Goal: Task Accomplishment & Management: Use online tool/utility

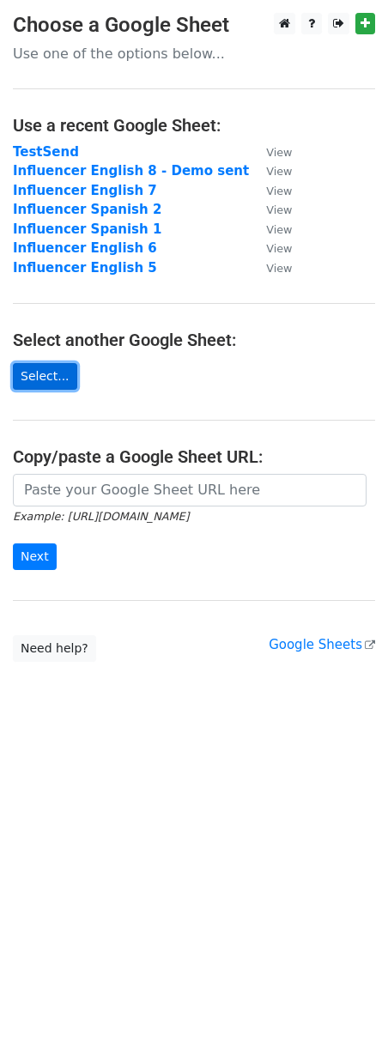
click at [61, 379] on link "Select..." at bounding box center [45, 376] width 64 height 27
click at [44, 381] on link "Select..." at bounding box center [45, 376] width 64 height 27
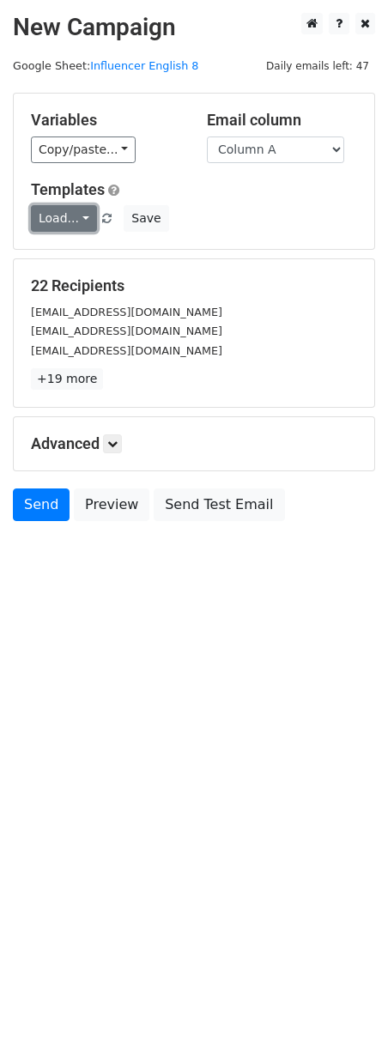
click at [81, 222] on link "Load..." at bounding box center [64, 218] width 66 height 27
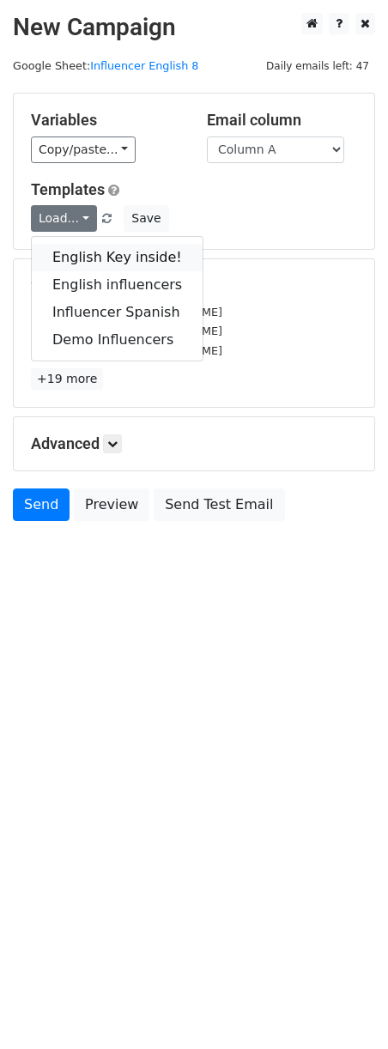
click at [111, 260] on link "English Key inside!" at bounding box center [117, 257] width 171 height 27
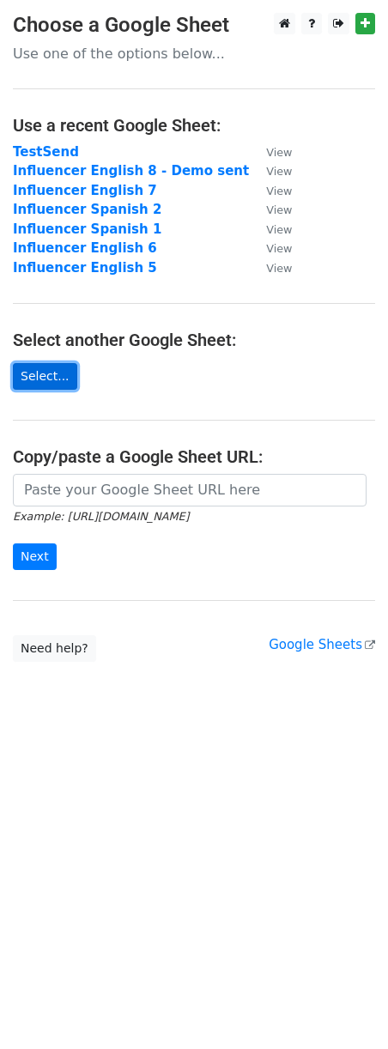
click at [48, 374] on link "Select..." at bounding box center [45, 376] width 64 height 27
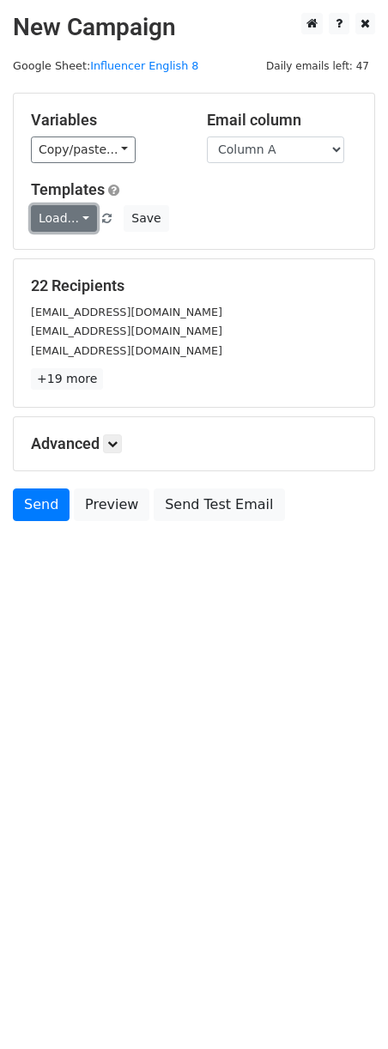
click at [76, 223] on link "Load..." at bounding box center [64, 218] width 66 height 27
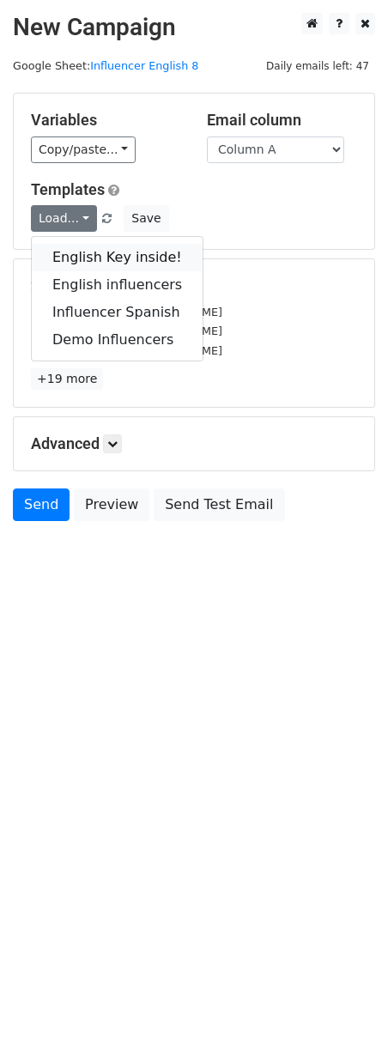
click at [120, 258] on link "English Key inside!" at bounding box center [117, 257] width 171 height 27
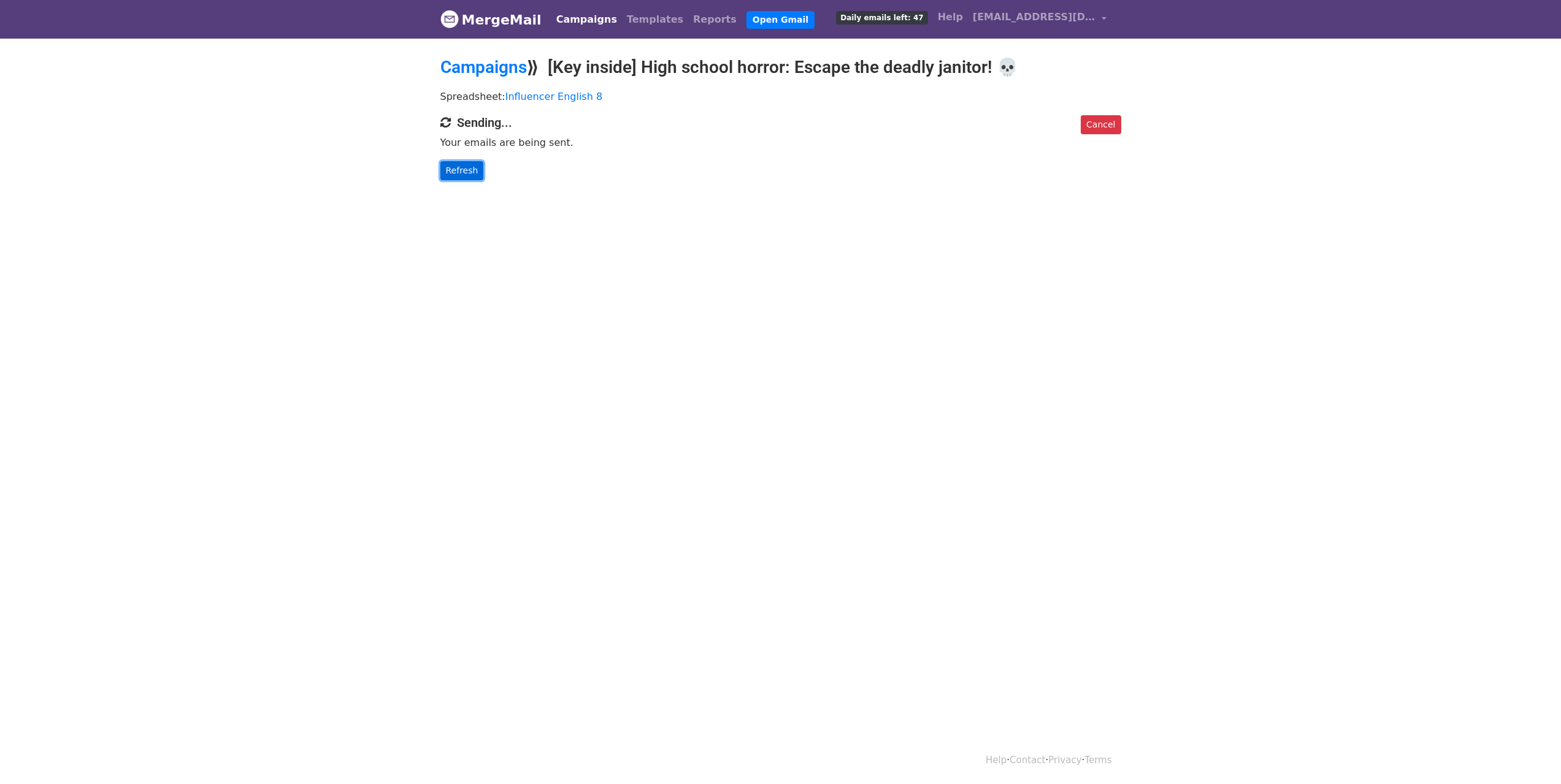
click at [465, 170] on link "Refresh" at bounding box center [462, 171] width 44 height 19
click at [462, 175] on link "Refresh" at bounding box center [462, 171] width 44 height 19
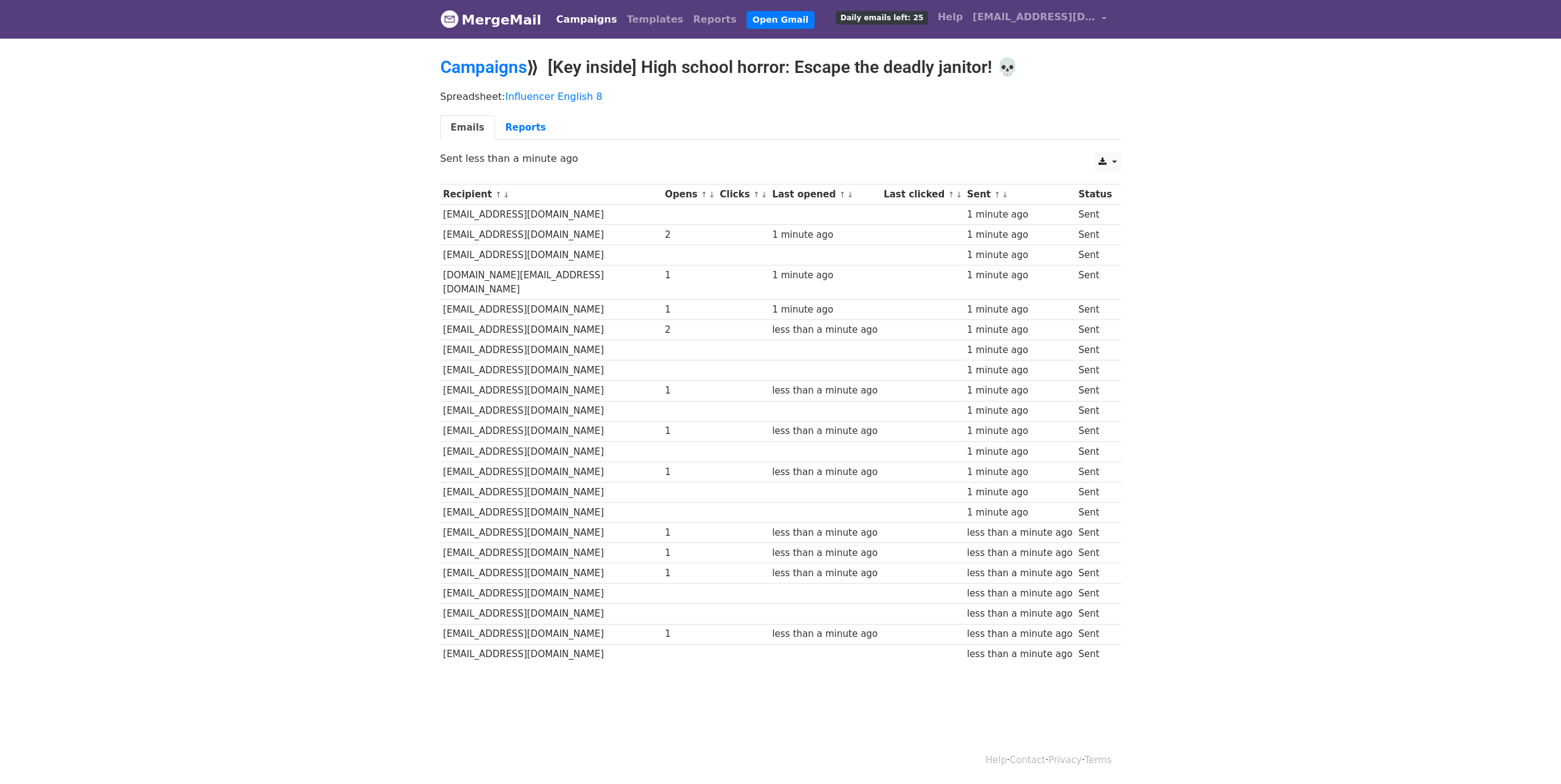
click at [318, 84] on body "MergeMail Campaigns Templates Reports Open Gmail Daily emails left: 25 Help los…" at bounding box center [780, 361] width 1561 height 723
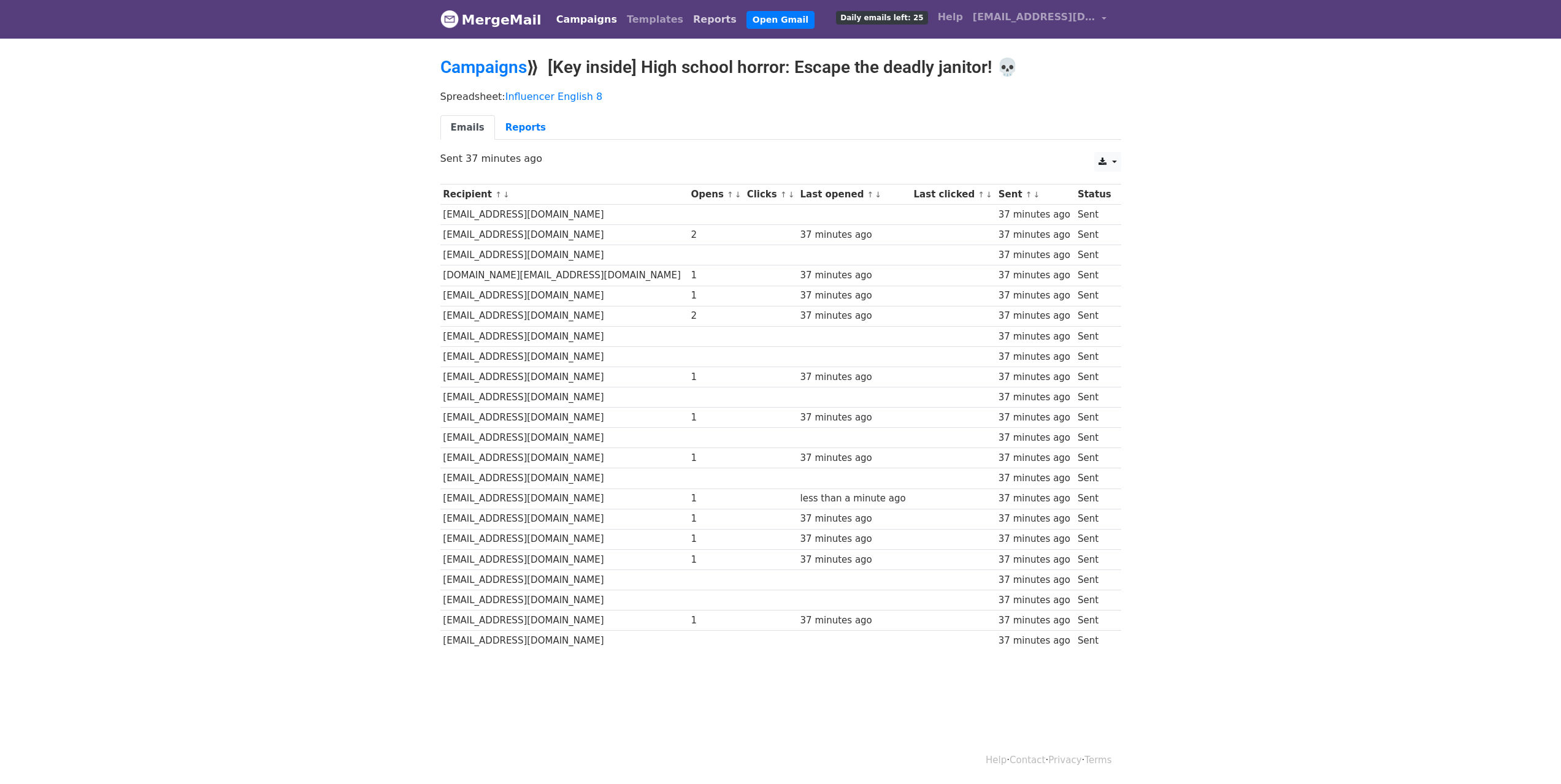
click at [688, 24] on link "Reports" at bounding box center [714, 19] width 54 height 24
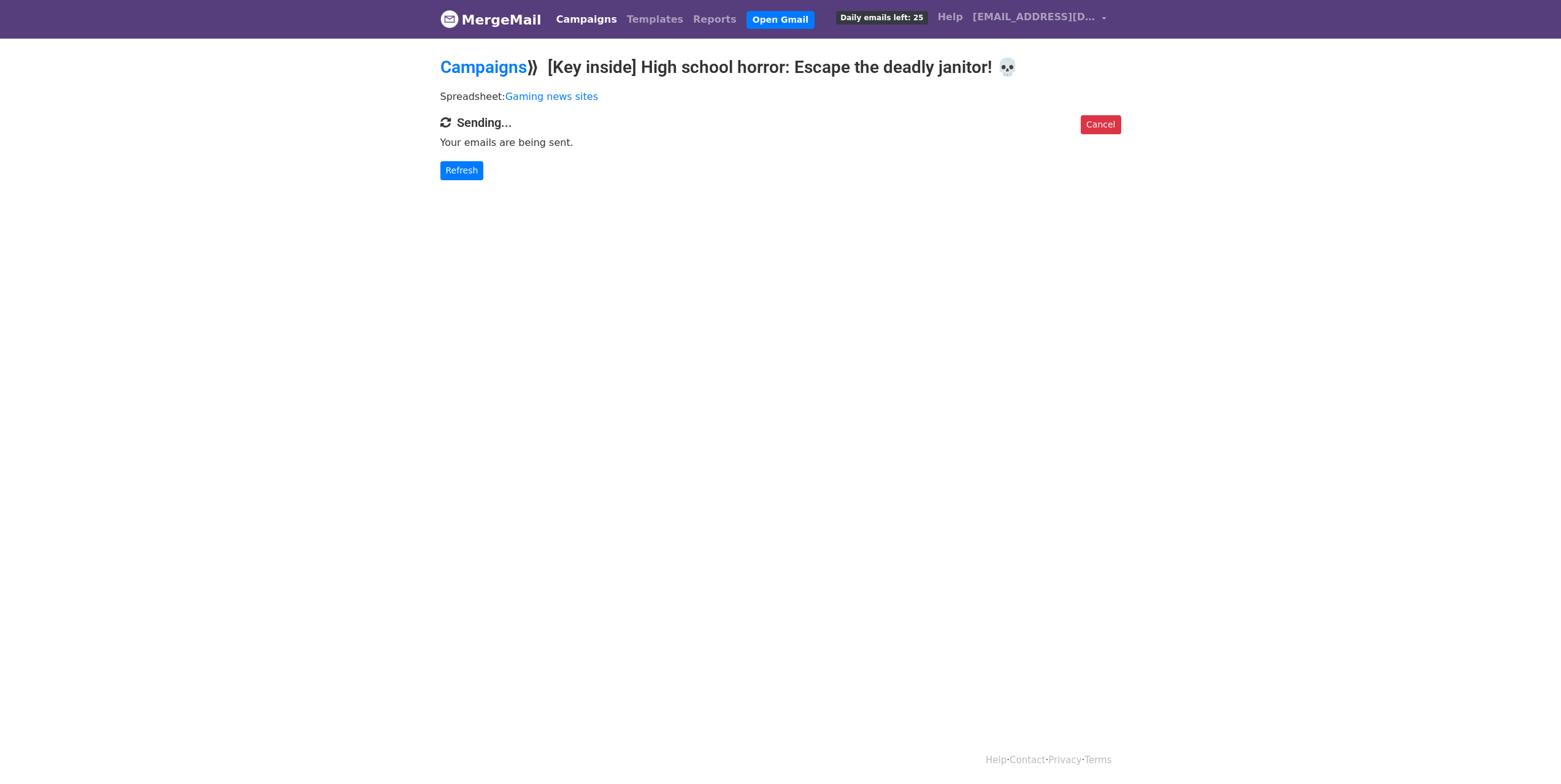
click at [635, 243] on html "MergeMail Campaigns Templates Reports Open Gmail Daily emails left: 25 Help los…" at bounding box center [780, 392] width 1561 height 784
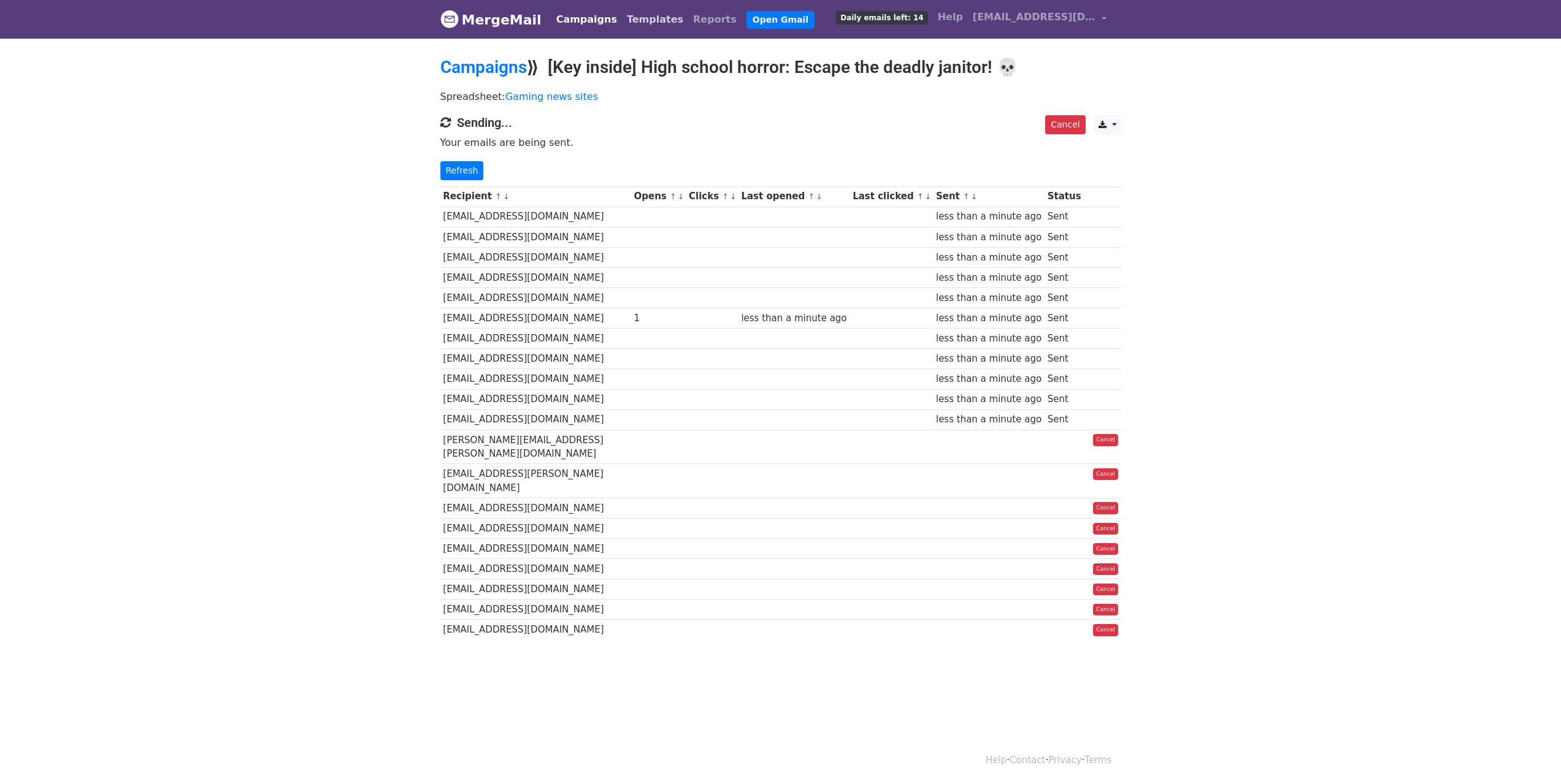
click at [631, 19] on link "Templates" at bounding box center [655, 19] width 66 height 24
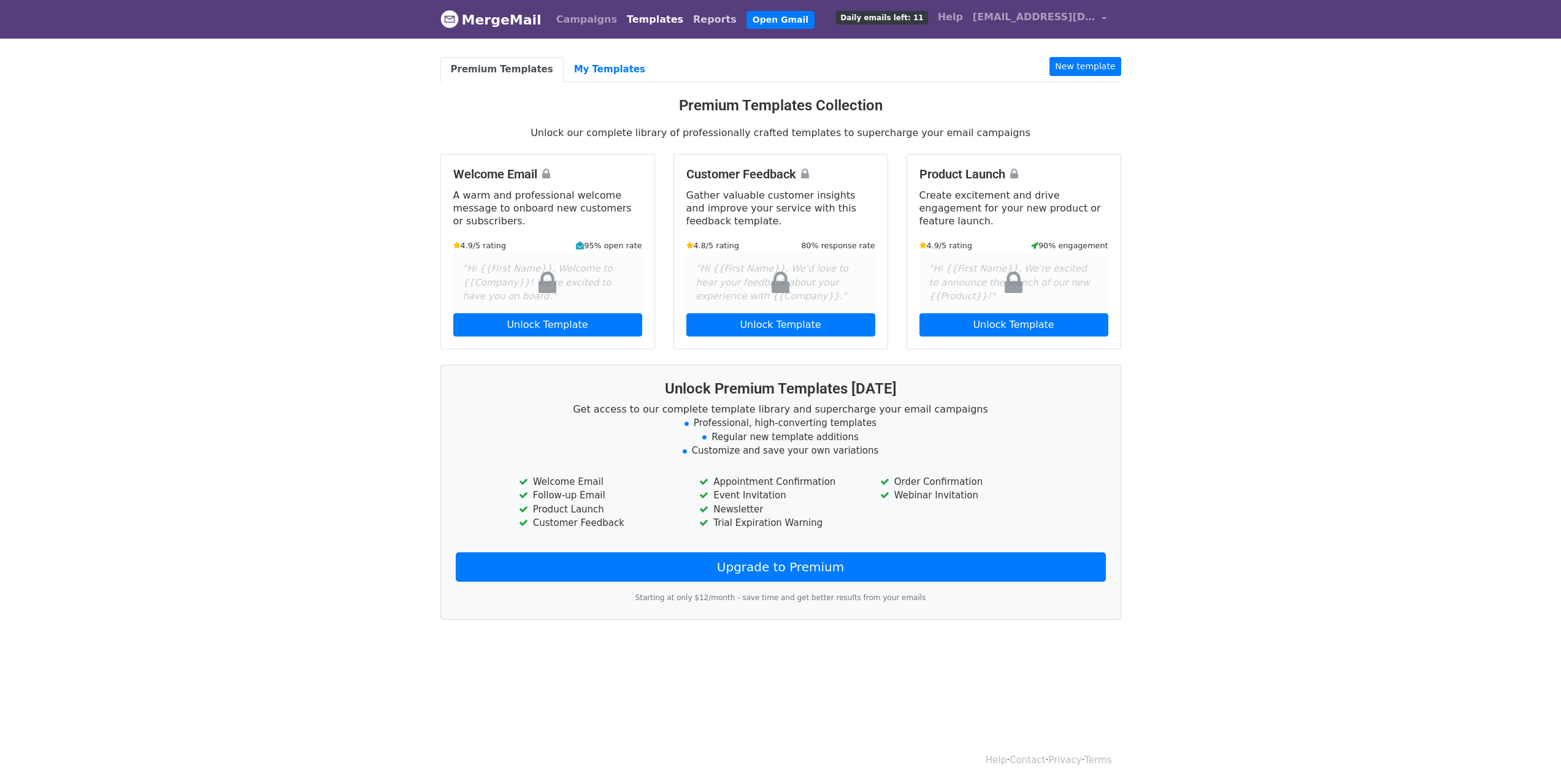
click at [688, 15] on link "Reports" at bounding box center [714, 19] width 54 height 24
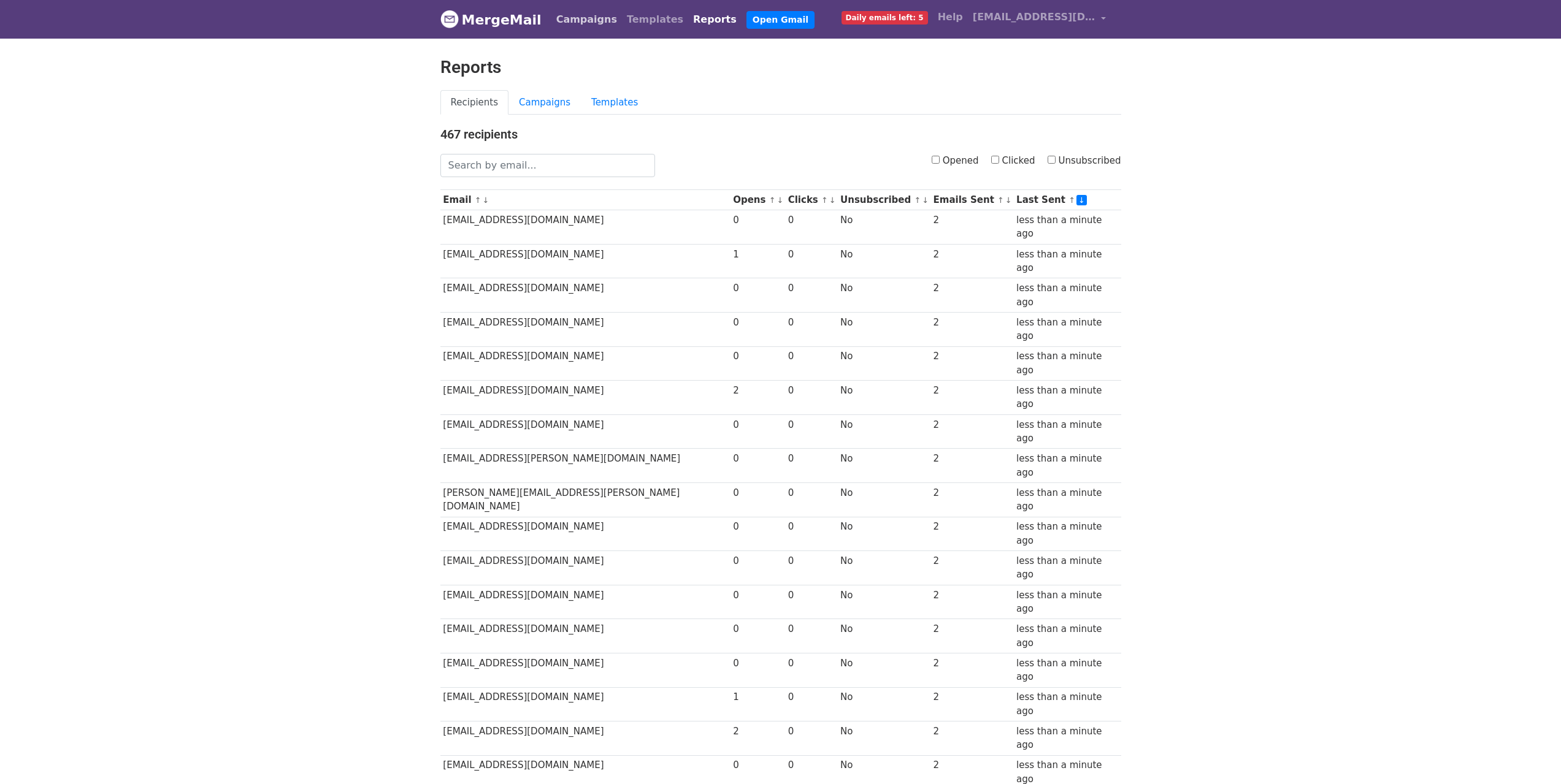
click at [582, 24] on link "Campaigns" at bounding box center [587, 19] width 71 height 24
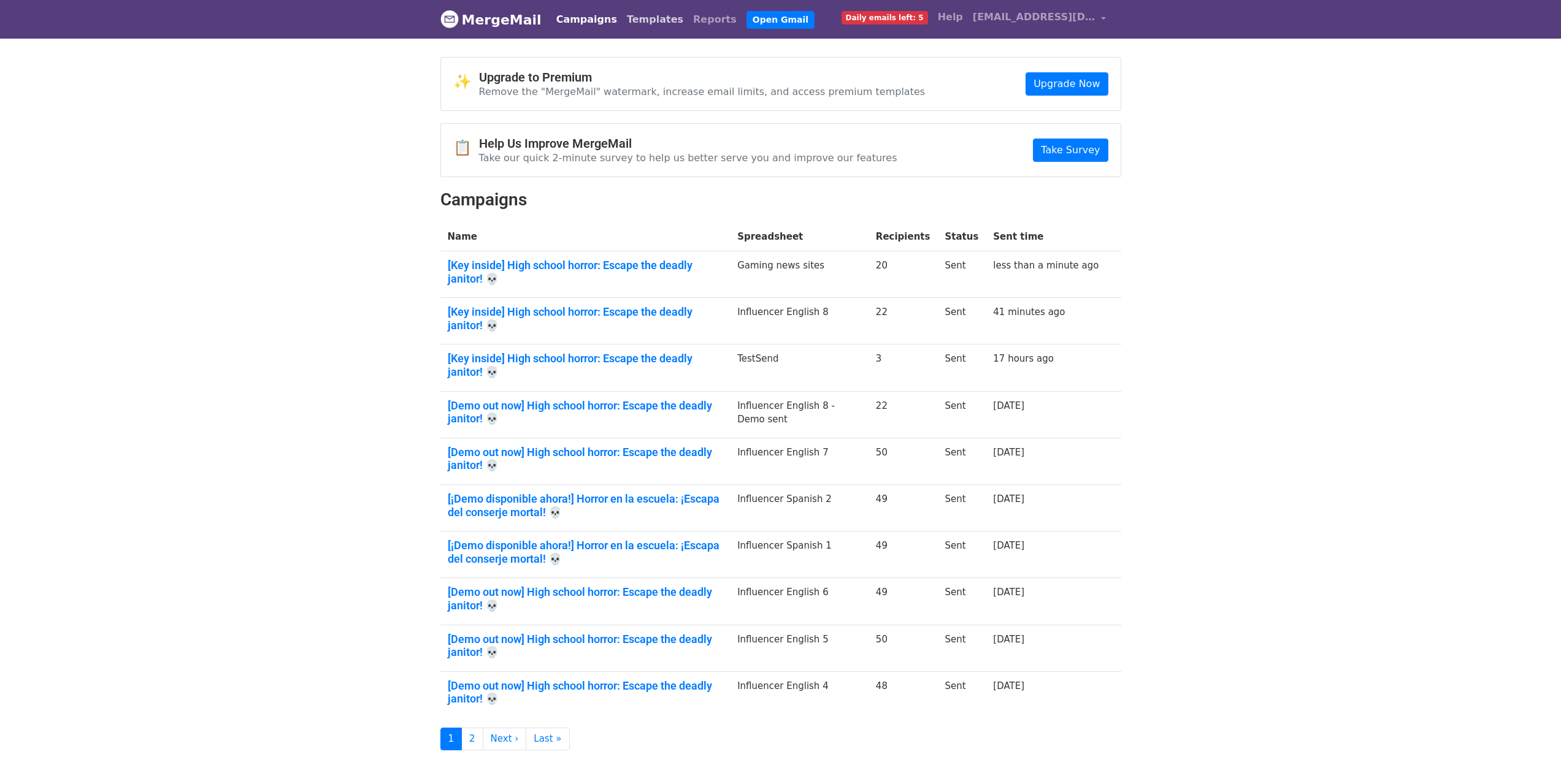
click at [631, 23] on link "Templates" at bounding box center [655, 19] width 66 height 24
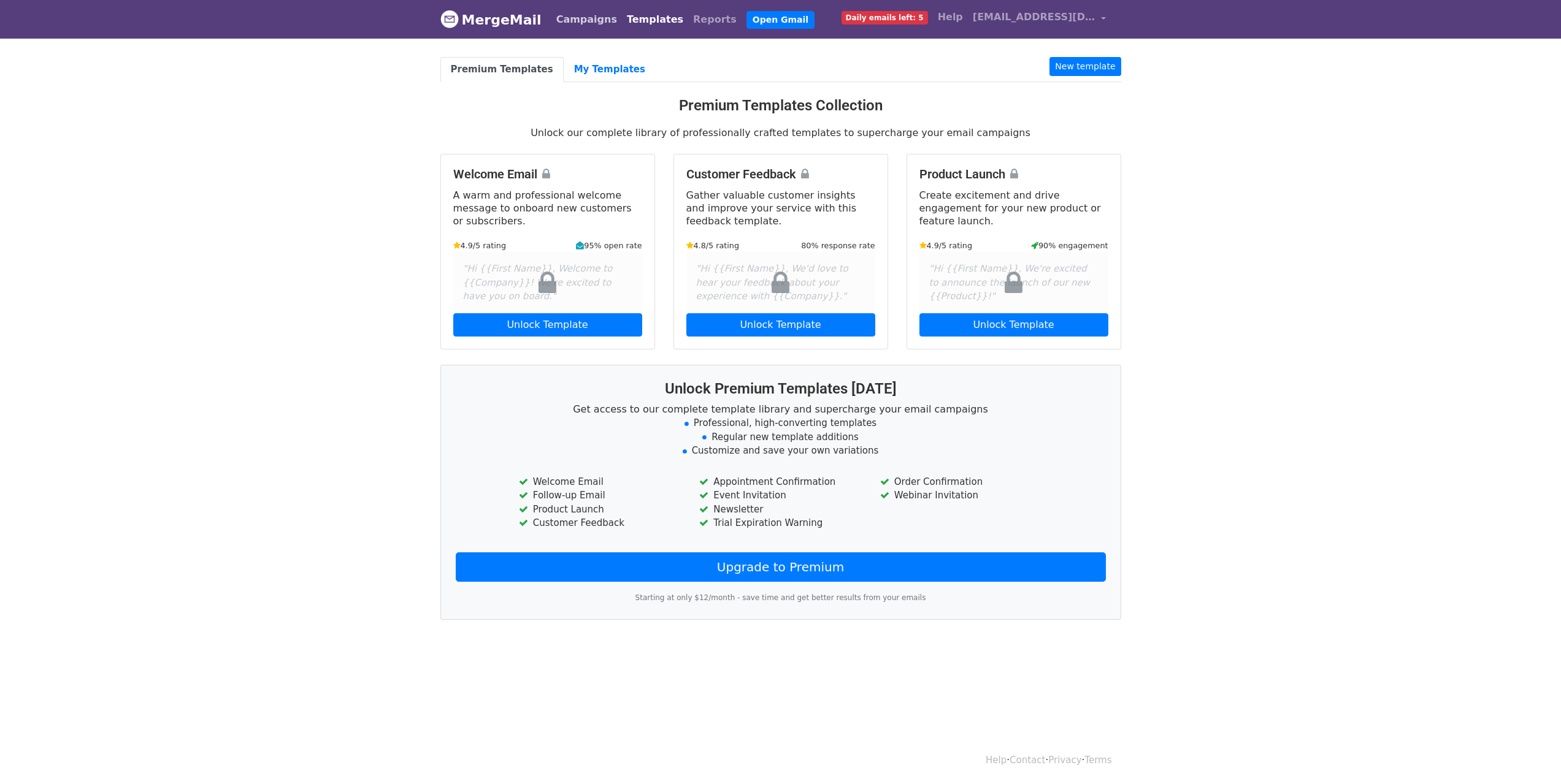
click at [583, 19] on link "Campaigns" at bounding box center [587, 19] width 71 height 24
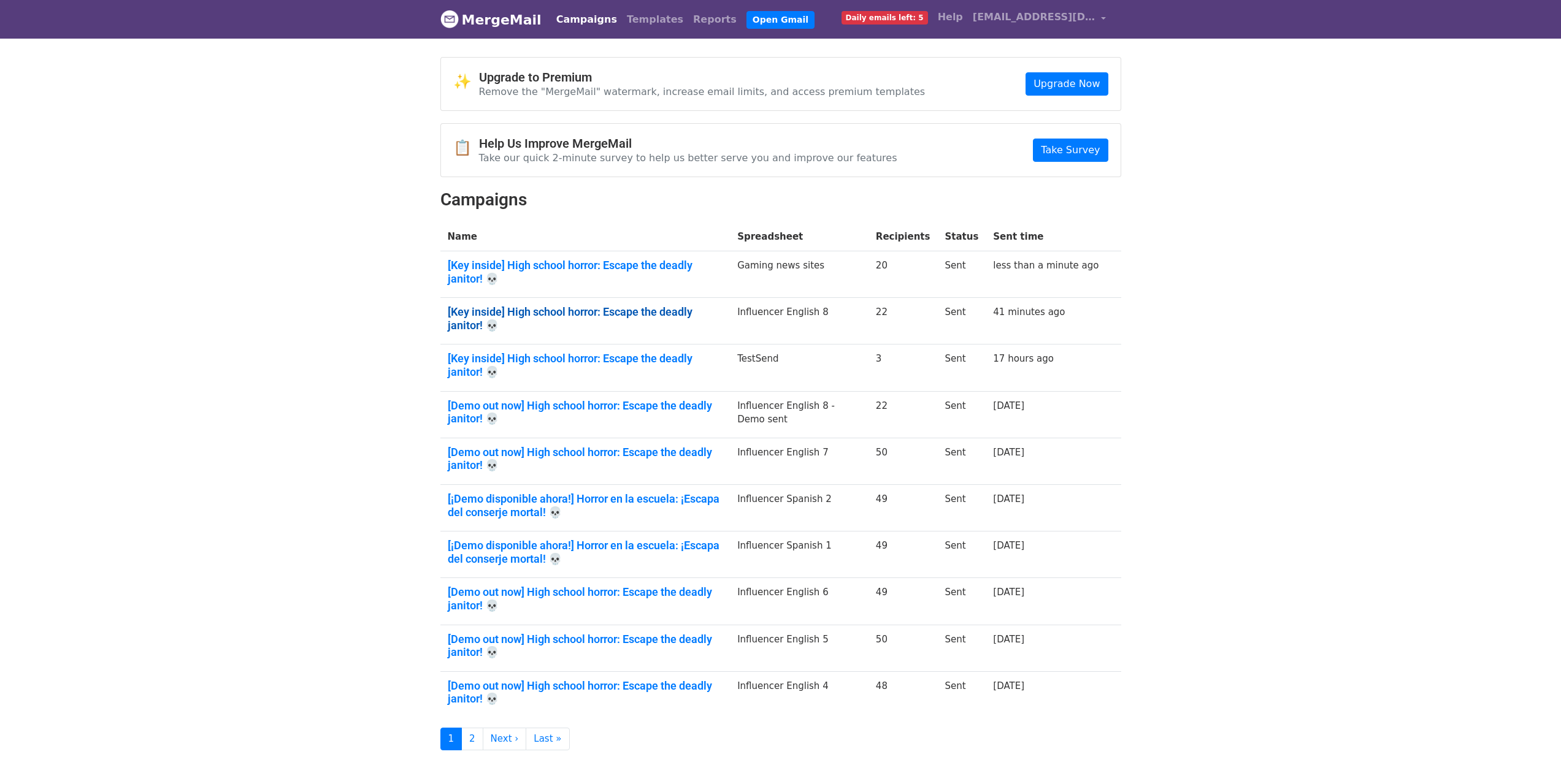
click at [691, 306] on link "[Key inside] High school horror: Escape the deadly janitor! 💀" at bounding box center [585, 318] width 275 height 26
click at [672, 258] on link "[Key inside] High school horror: Escape the deadly janitor! 💀" at bounding box center [585, 271] width 275 height 26
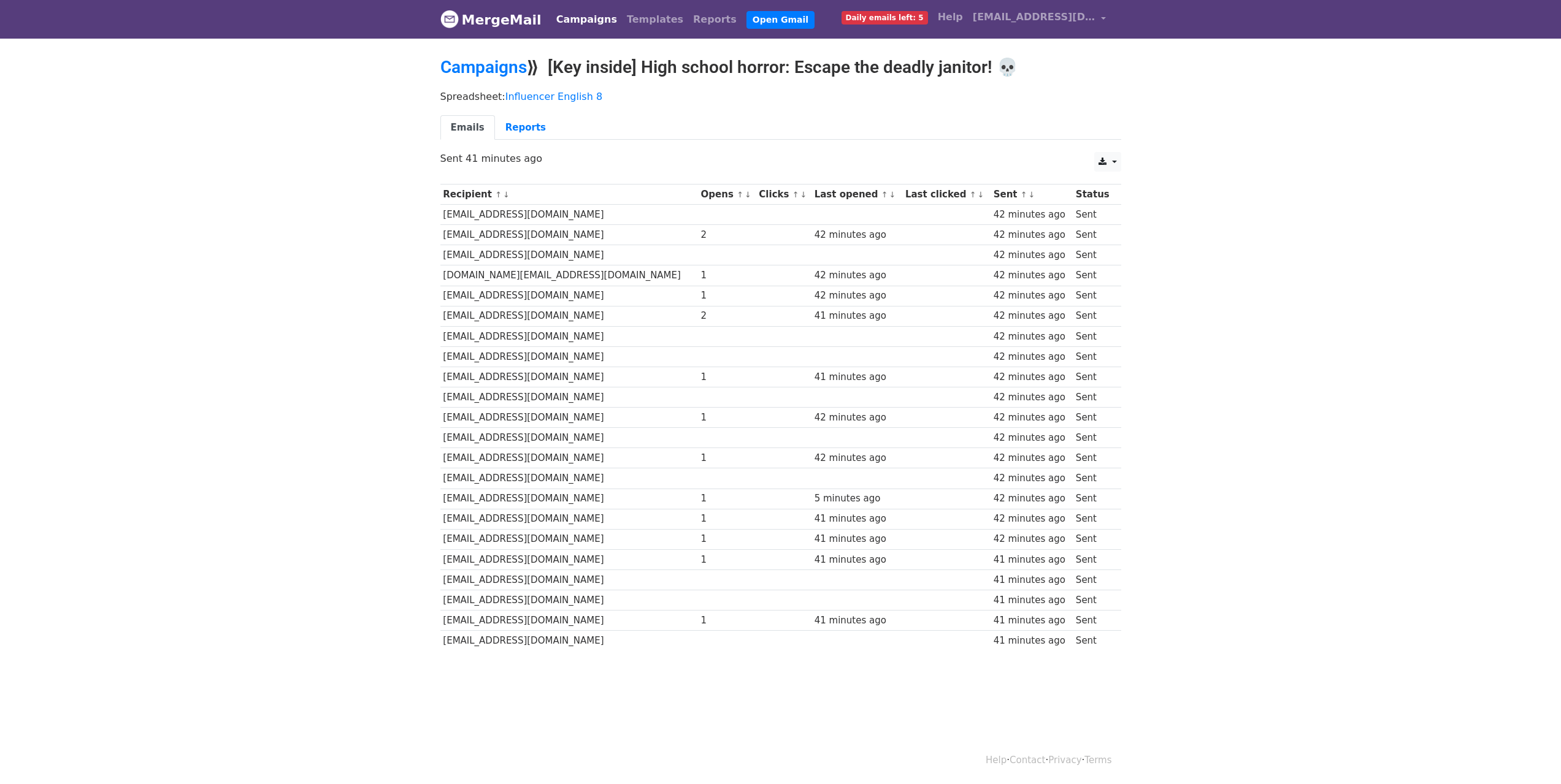
drag, startPoint x: 737, startPoint y: 321, endPoint x: 737, endPoint y: 312, distance: 9.0
